Goal: Information Seeking & Learning: Learn about a topic

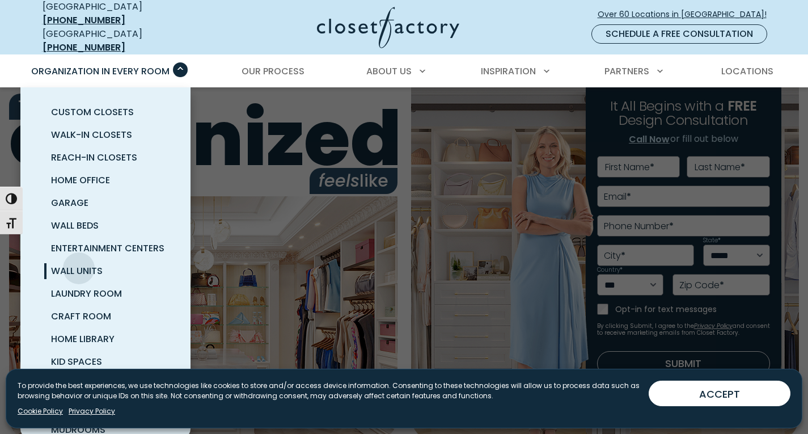
click at [79, 264] on span "Wall Units" at bounding box center [77, 270] width 52 height 13
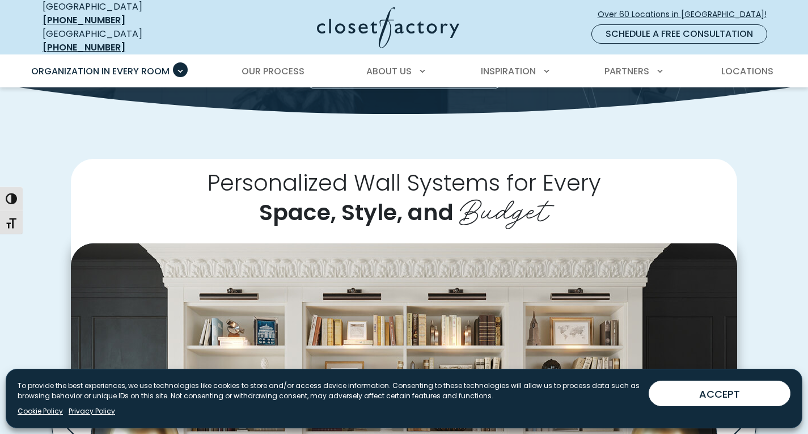
scroll to position [170, 0]
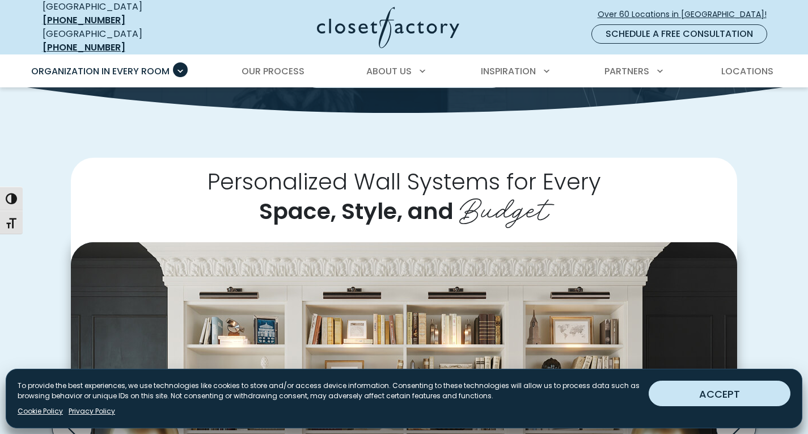
click at [751, 391] on button "ACCEPT" at bounding box center [720, 394] width 142 height 26
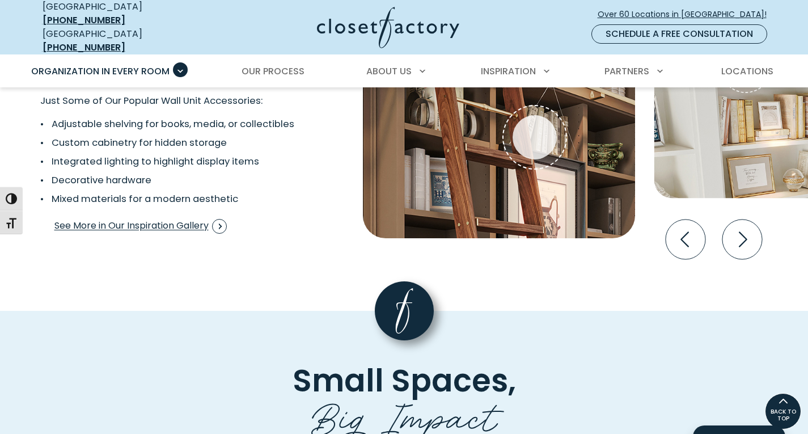
scroll to position [2213, 0]
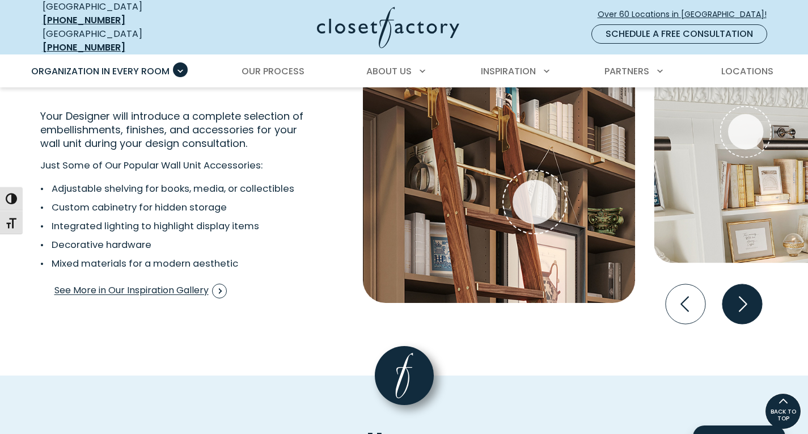
click at [747, 293] on icon "Next slide" at bounding box center [742, 304] width 40 height 40
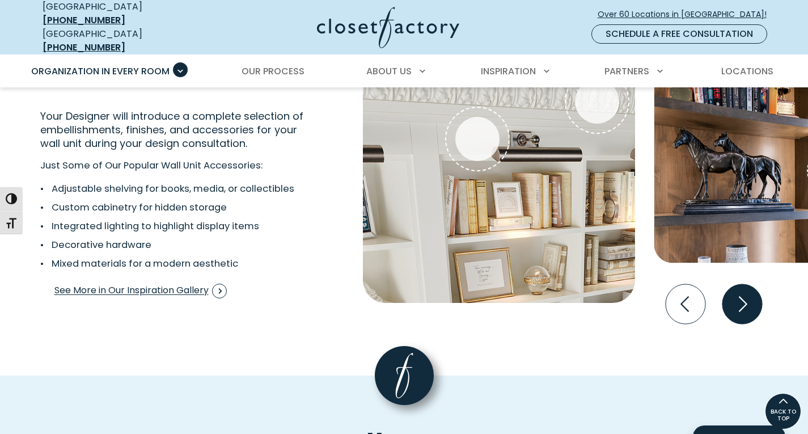
click at [747, 293] on icon "Next slide" at bounding box center [742, 304] width 40 height 40
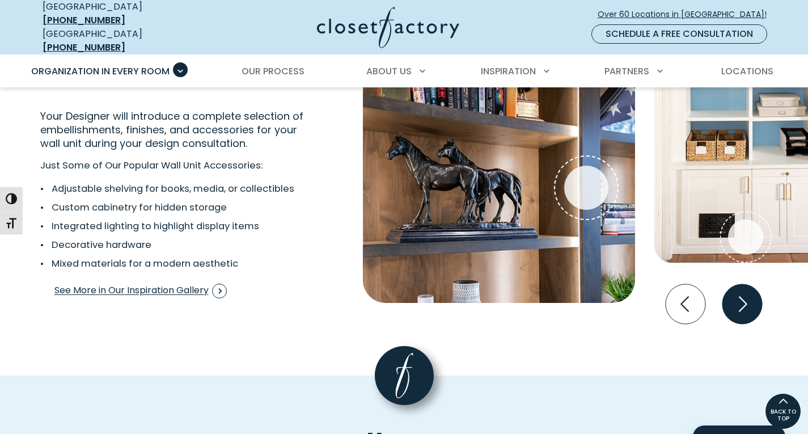
click at [747, 293] on icon "Next slide" at bounding box center [742, 304] width 40 height 40
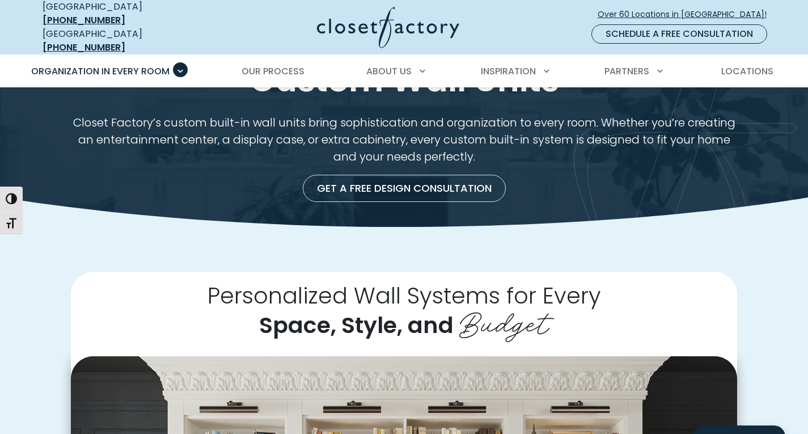
scroll to position [0, 0]
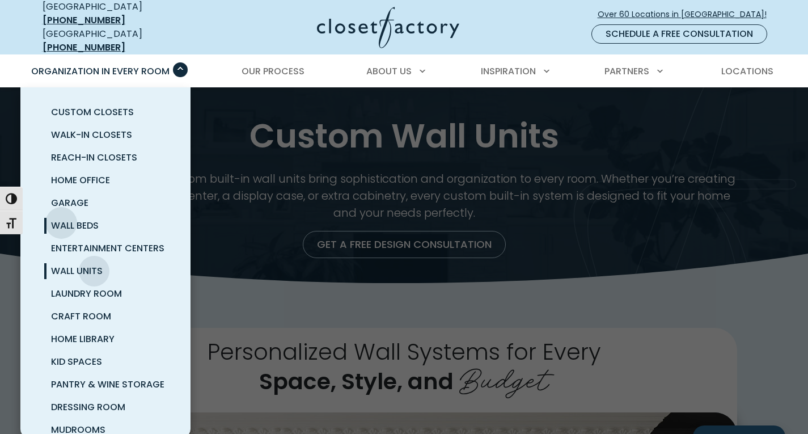
click at [61, 219] on span "Wall Beds" at bounding box center [75, 225] width 48 height 13
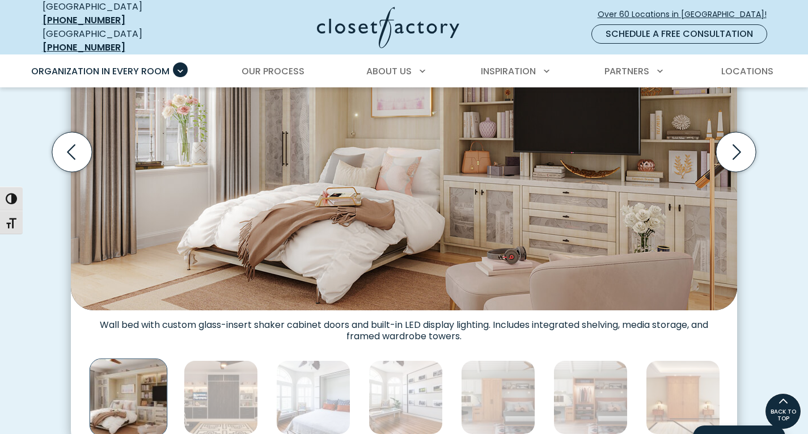
scroll to position [435, 0]
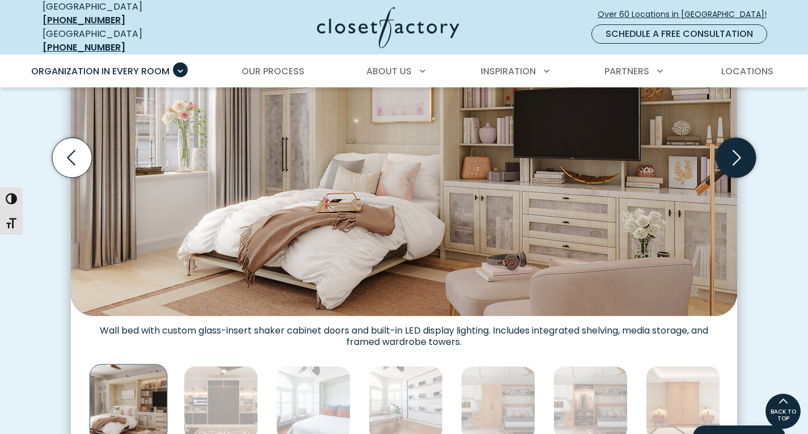
click at [738, 155] on icon "Next slide" at bounding box center [737, 158] width 40 height 40
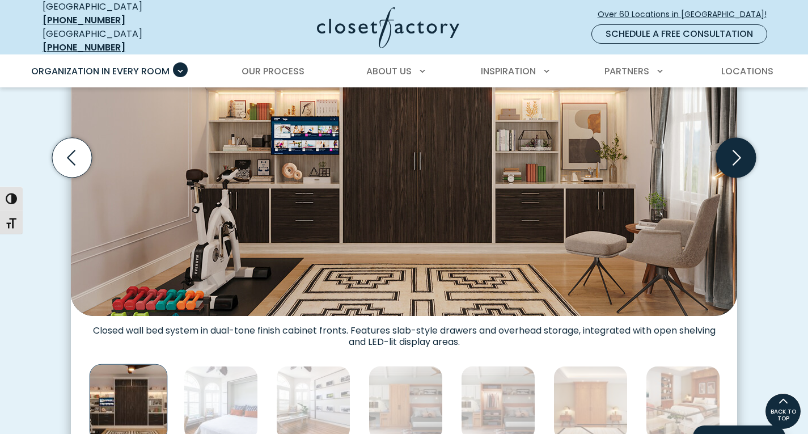
click at [738, 155] on icon "Next slide" at bounding box center [737, 158] width 40 height 40
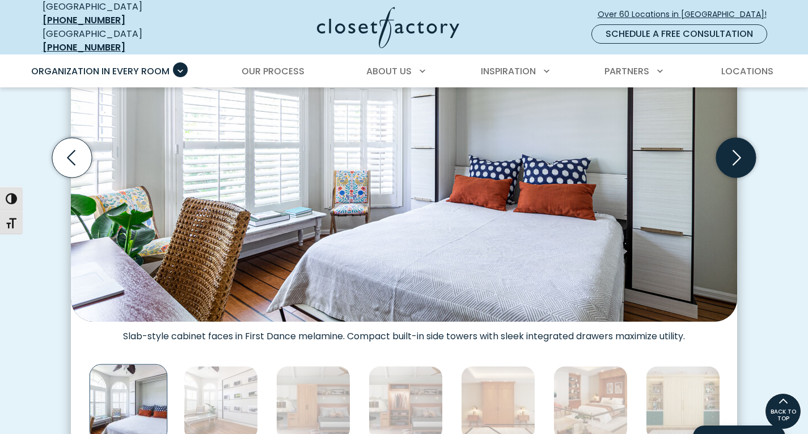
click at [738, 155] on icon "Next slide" at bounding box center [737, 158] width 40 height 40
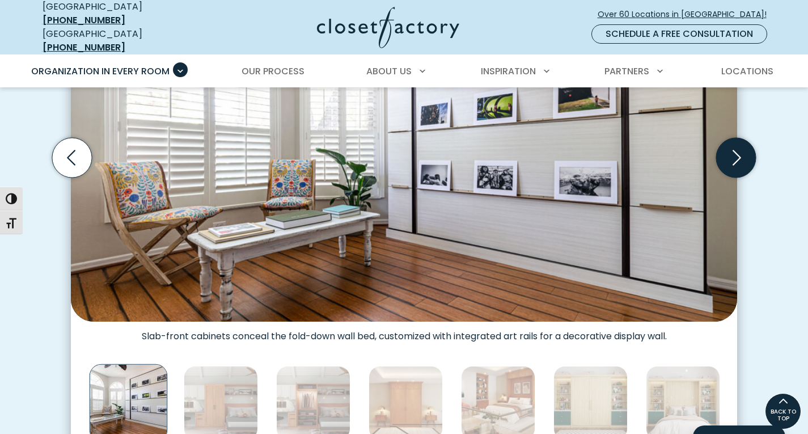
click at [738, 155] on icon "Next slide" at bounding box center [737, 158] width 40 height 40
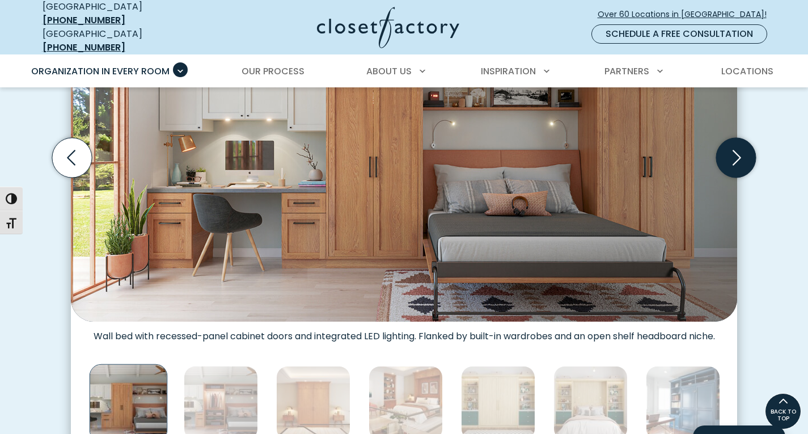
click at [738, 155] on icon "Next slide" at bounding box center [737, 158] width 40 height 40
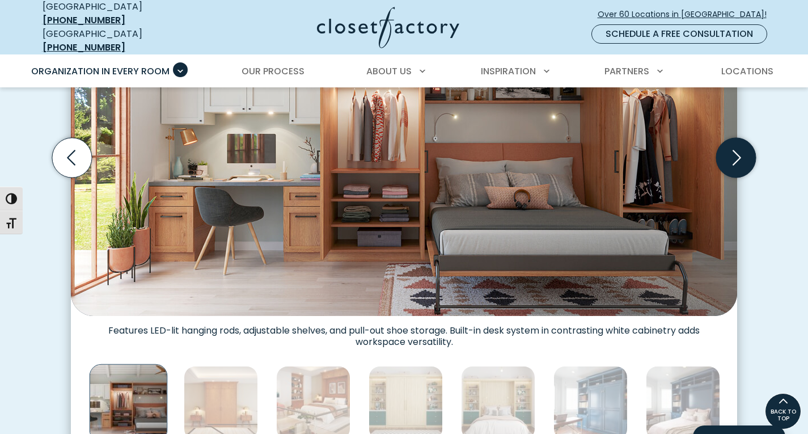
click at [738, 155] on icon "Next slide" at bounding box center [737, 158] width 40 height 40
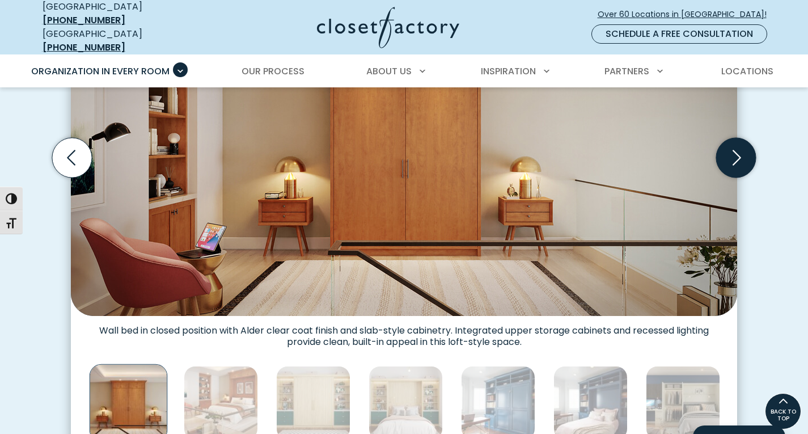
click at [738, 155] on icon "Next slide" at bounding box center [737, 158] width 40 height 40
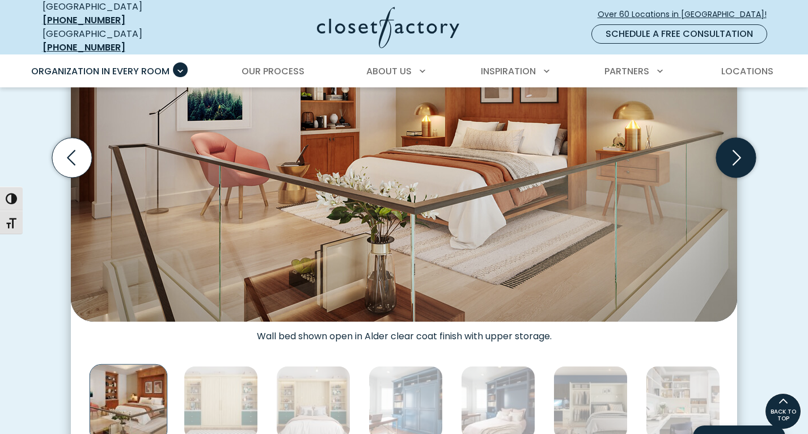
click at [738, 155] on icon "Next slide" at bounding box center [737, 158] width 40 height 40
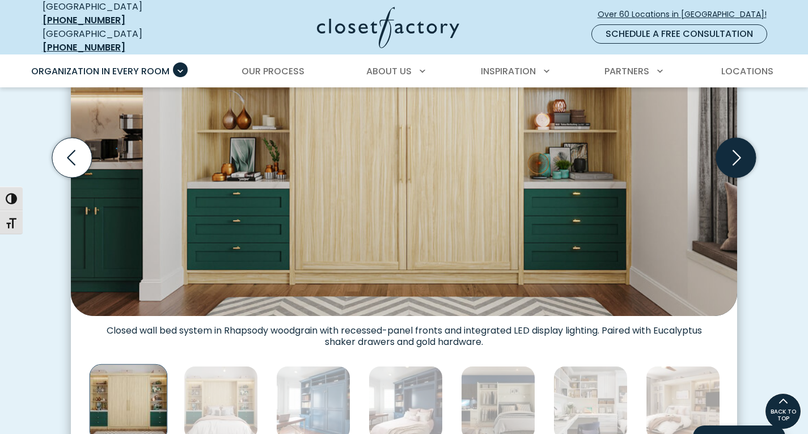
click at [738, 155] on icon "Next slide" at bounding box center [737, 158] width 40 height 40
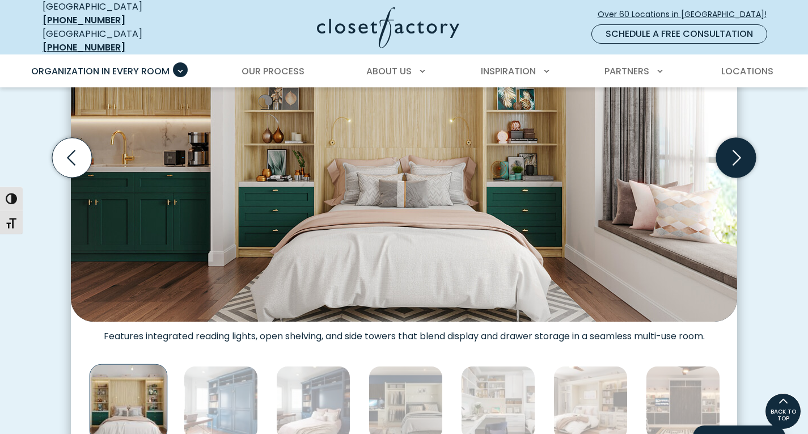
click at [738, 155] on icon "Next slide" at bounding box center [737, 158] width 40 height 40
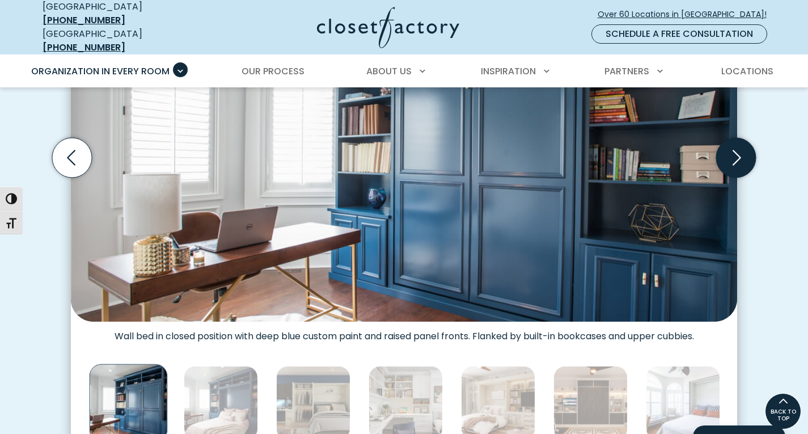
click at [738, 155] on icon "Next slide" at bounding box center [737, 158] width 40 height 40
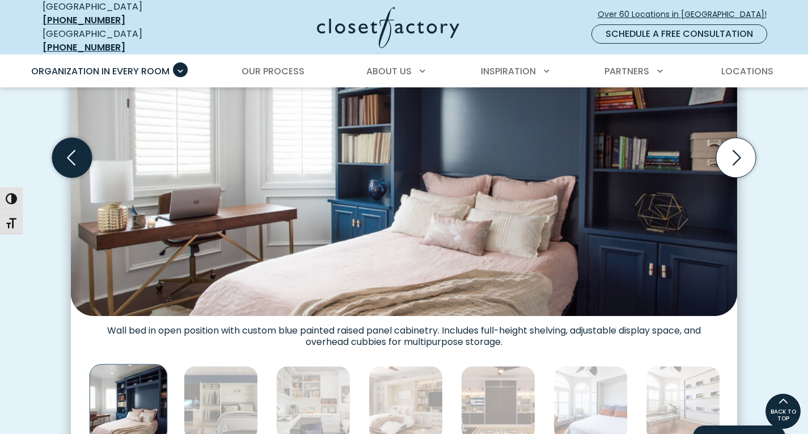
click at [79, 154] on icon "Previous slide" at bounding box center [72, 158] width 40 height 40
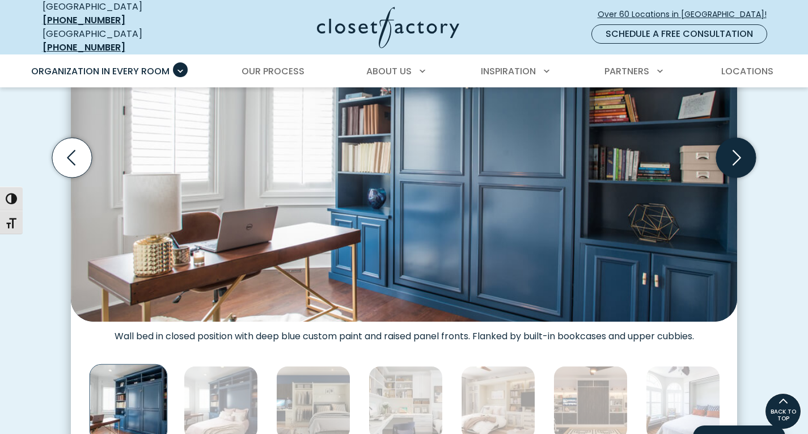
click at [731, 151] on icon "Next slide" at bounding box center [737, 158] width 40 height 40
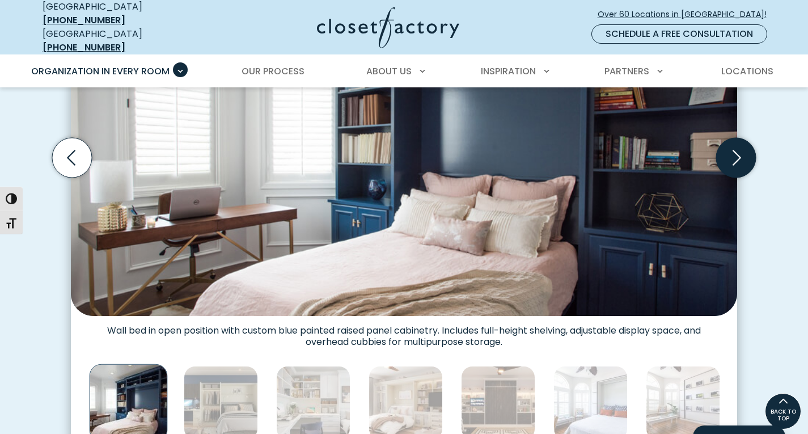
click at [731, 151] on icon "Next slide" at bounding box center [737, 158] width 40 height 40
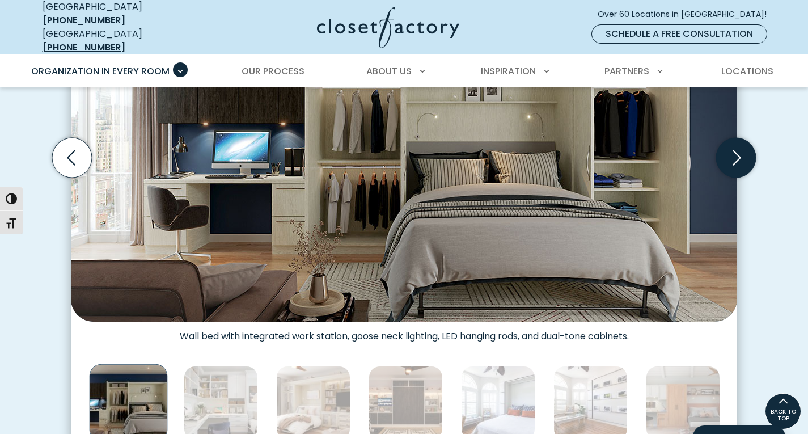
click at [731, 151] on icon "Next slide" at bounding box center [737, 158] width 40 height 40
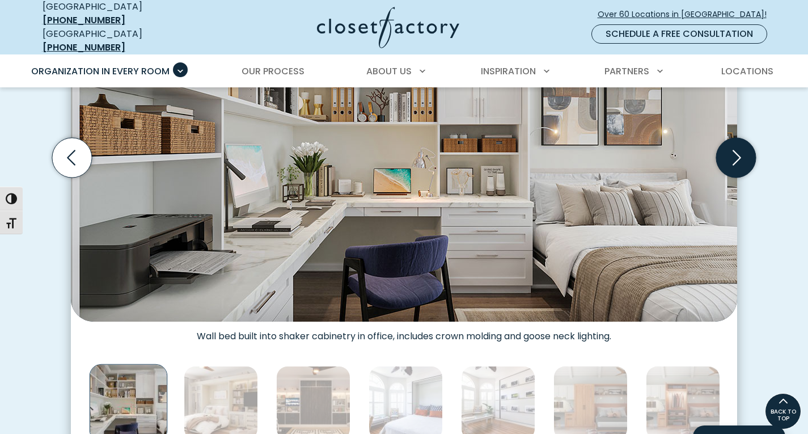
click at [731, 151] on icon "Next slide" at bounding box center [737, 158] width 40 height 40
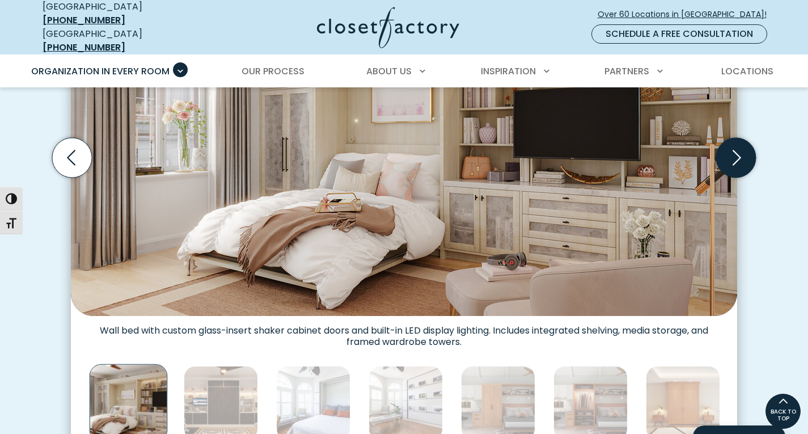
click at [731, 151] on icon "Next slide" at bounding box center [737, 158] width 40 height 40
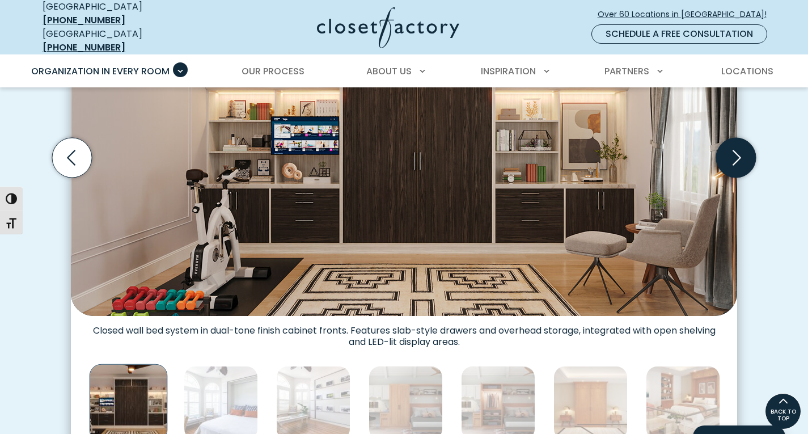
click at [731, 151] on icon "Next slide" at bounding box center [737, 158] width 40 height 40
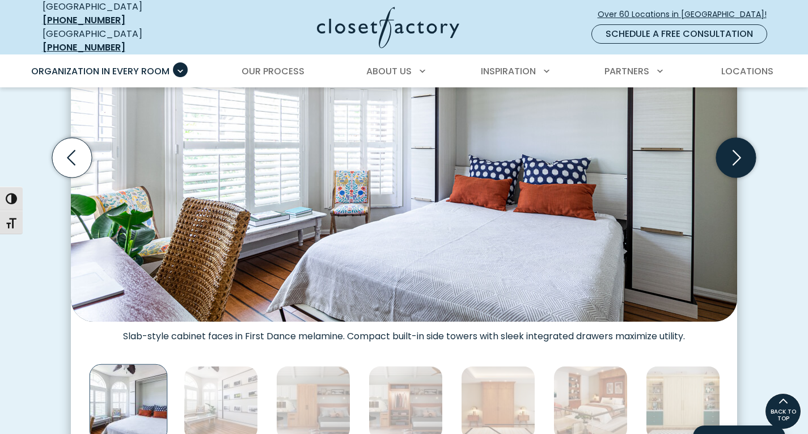
click at [731, 151] on icon "Next slide" at bounding box center [737, 158] width 40 height 40
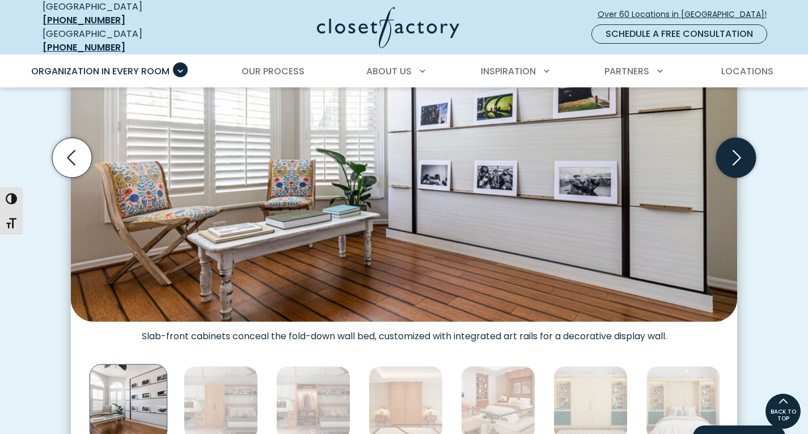
click at [731, 151] on icon "Next slide" at bounding box center [737, 158] width 40 height 40
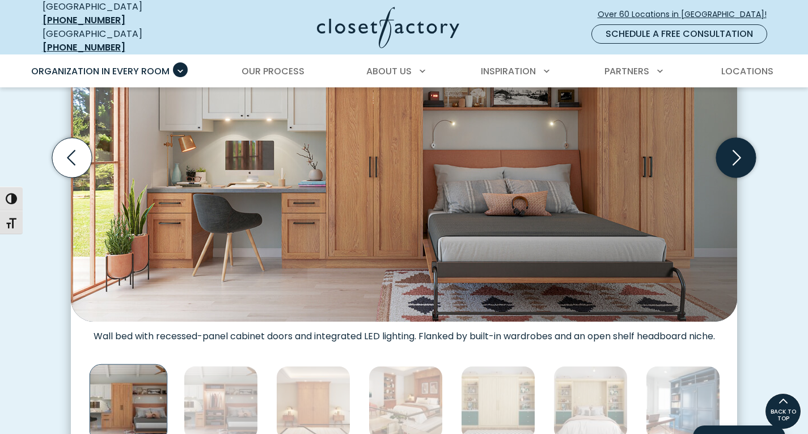
click at [731, 151] on icon "Next slide" at bounding box center [737, 158] width 40 height 40
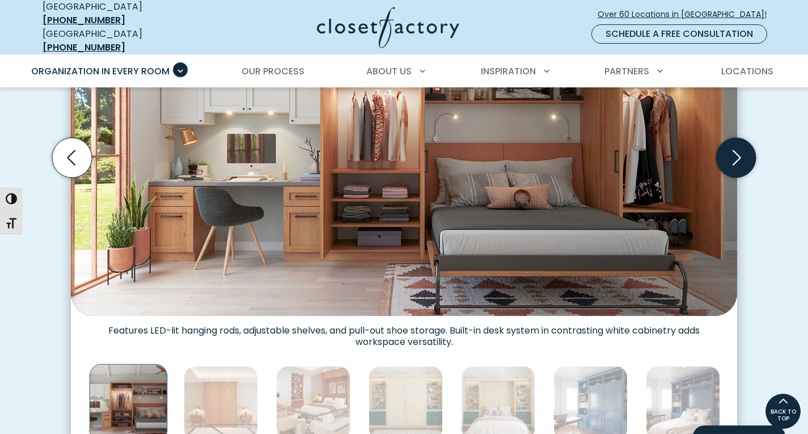
click at [731, 151] on icon "Next slide" at bounding box center [737, 158] width 40 height 40
